Goal: Find specific page/section: Find specific page/section

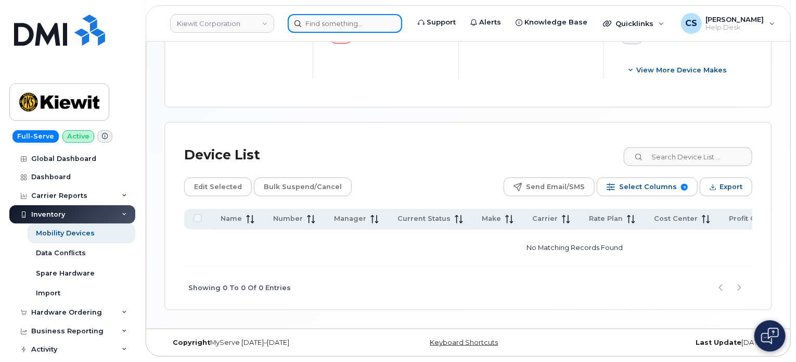
click at [335, 29] on input at bounding box center [345, 23] width 114 height 19
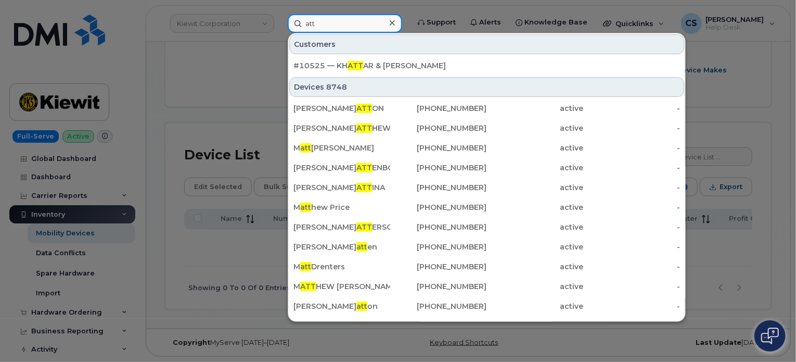
type input "att"
